Goal: Check status: Check status

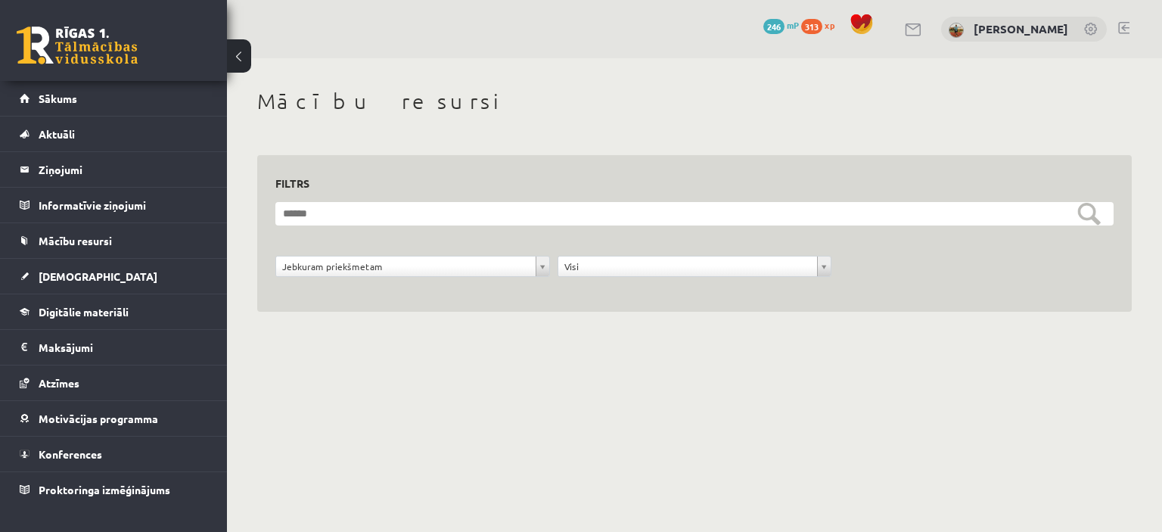
click at [95, 37] on link at bounding box center [77, 45] width 121 height 38
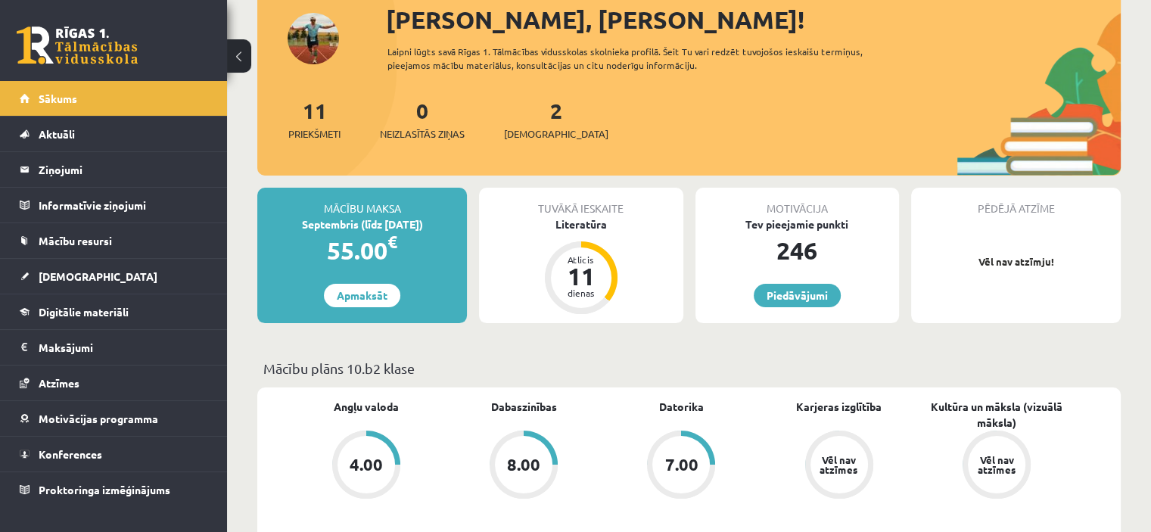
scroll to position [76, 0]
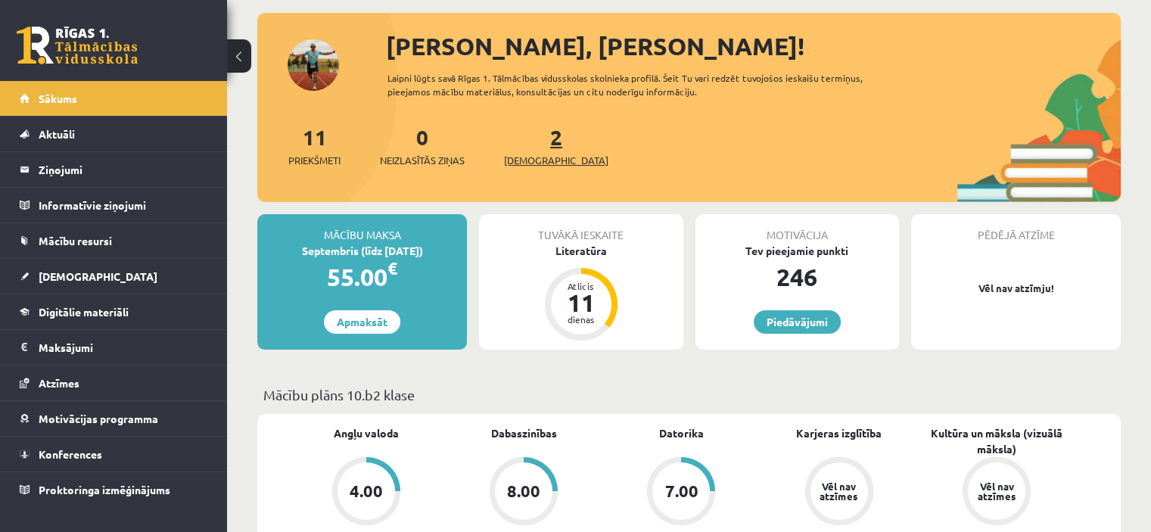
click at [527, 155] on span "[DEMOGRAPHIC_DATA]" at bounding box center [556, 160] width 104 height 15
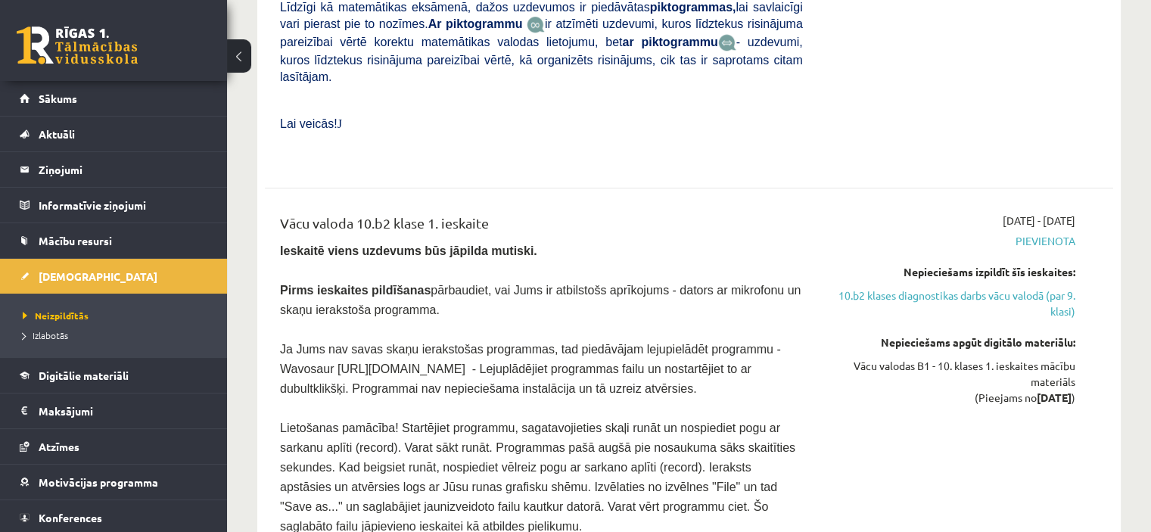
scroll to position [1210, 0]
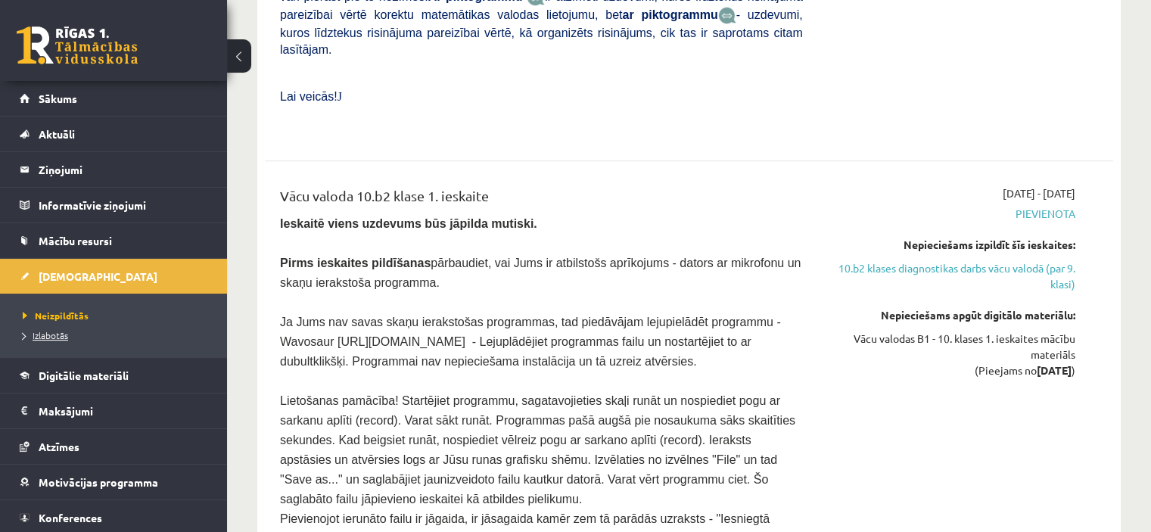
click at [69, 333] on link "Izlabotās" at bounding box center [117, 335] width 189 height 14
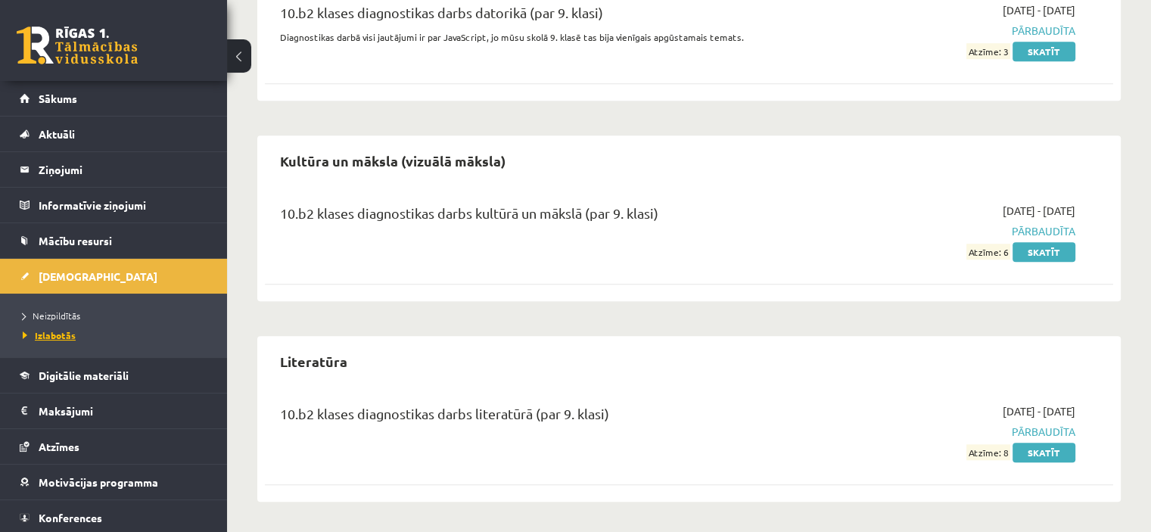
scroll to position [1182, 0]
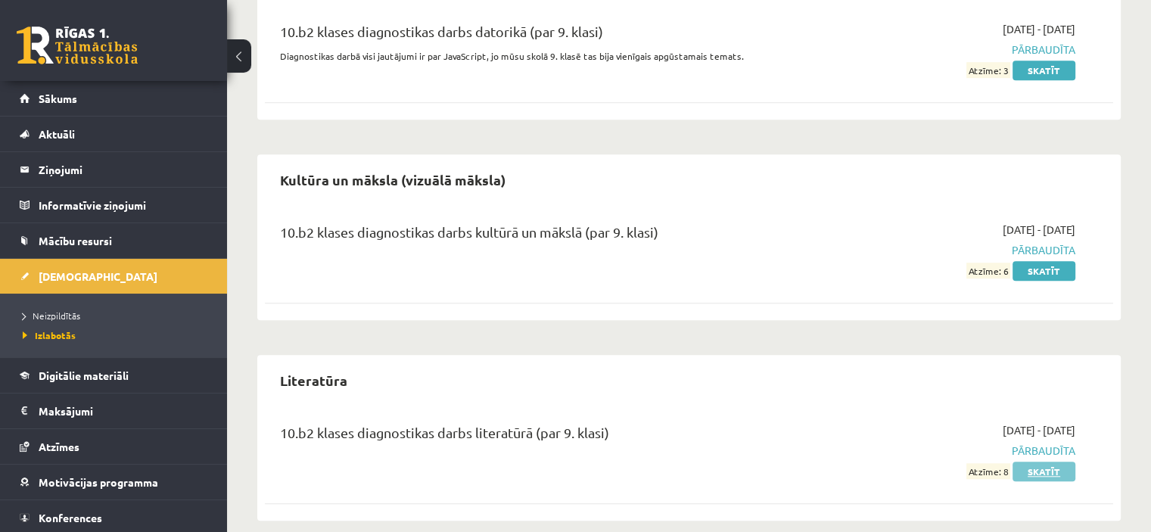
click at [1065, 461] on link "Skatīt" at bounding box center [1043, 471] width 63 height 20
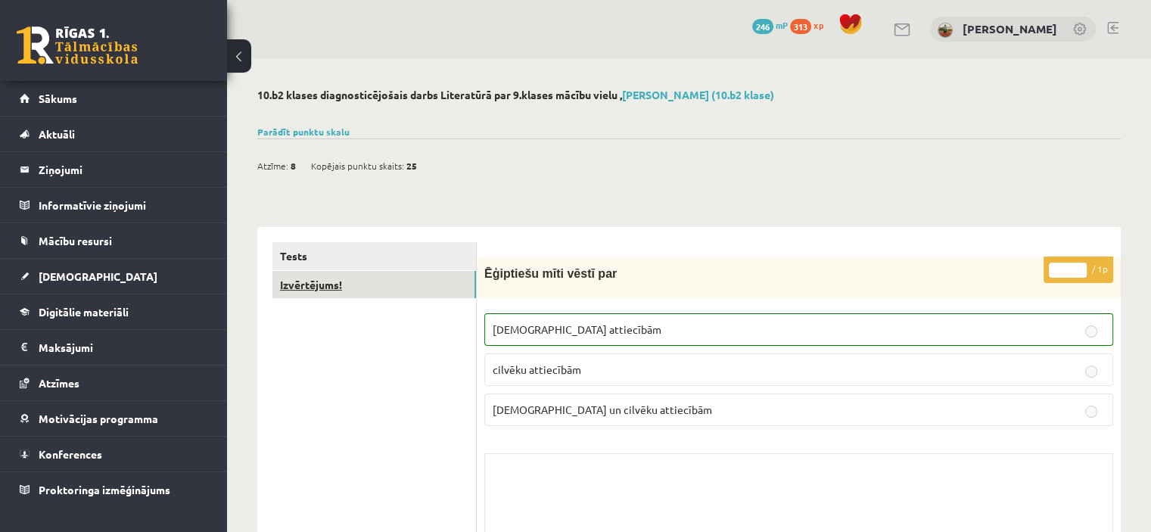
click at [384, 292] on link "Izvērtējums!" at bounding box center [373, 285] width 203 height 28
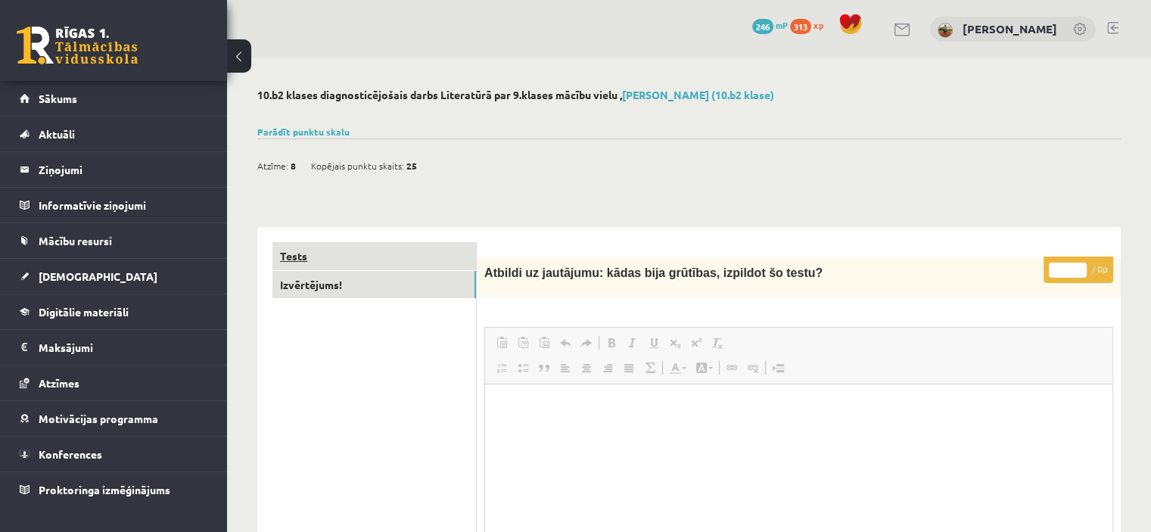
click at [381, 259] on link "Tests" at bounding box center [373, 256] width 203 height 28
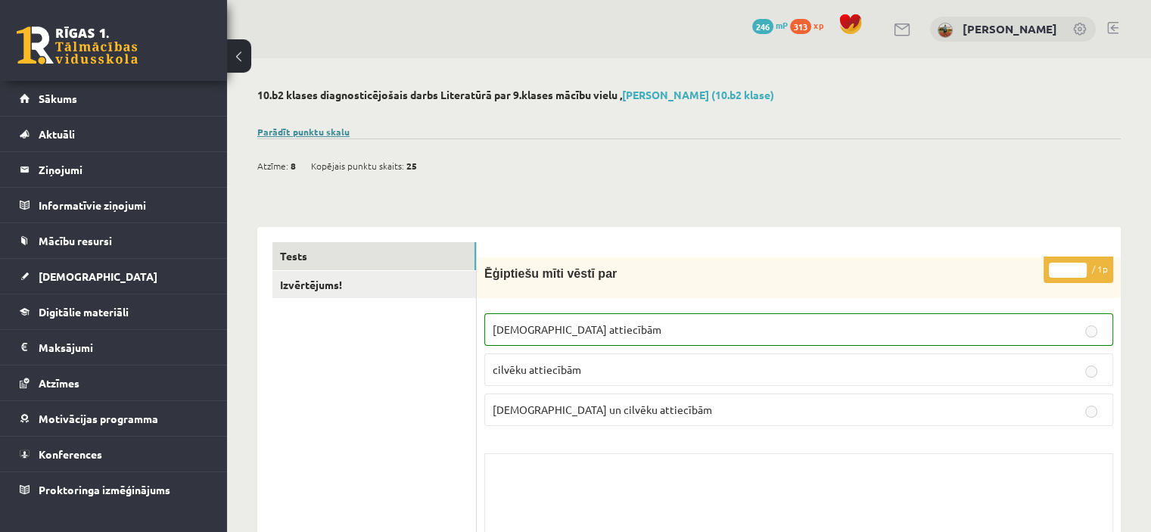
click at [292, 132] on link "Parādīt punktu skalu" at bounding box center [303, 132] width 92 height 12
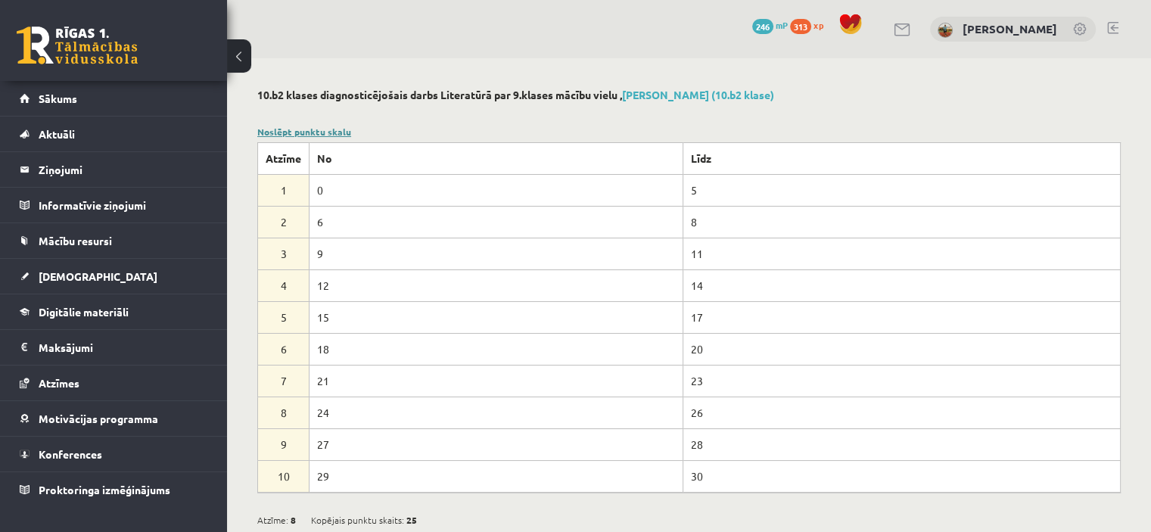
click at [323, 130] on link "Noslēpt punktu skalu" at bounding box center [304, 132] width 94 height 12
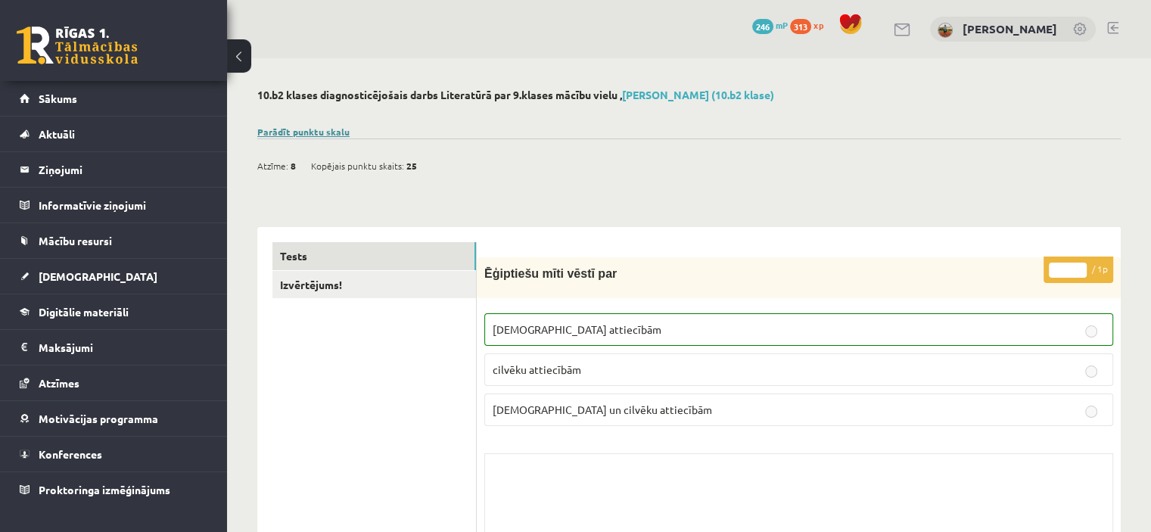
click at [323, 130] on link "Parādīt punktu skalu" at bounding box center [303, 132] width 92 height 12
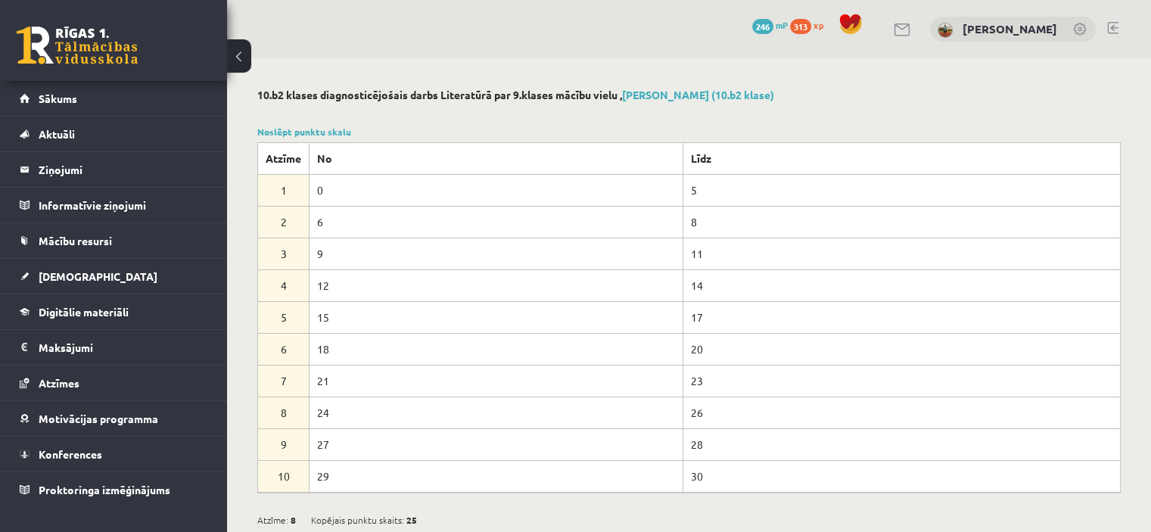
click at [86, 43] on link at bounding box center [77, 45] width 121 height 38
